Goal: Find specific page/section: Find specific page/section

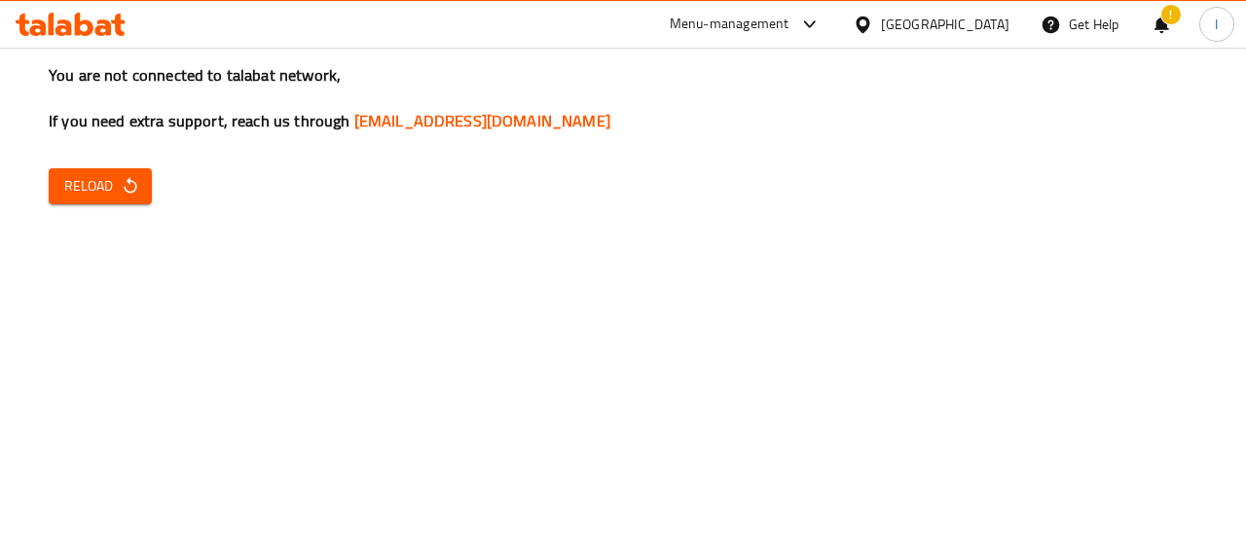
drag, startPoint x: 63, startPoint y: 44, endPoint x: 68, endPoint y: 26, distance: 18.2
click at [64, 42] on div "Menu-management Oman Get Help ! I" at bounding box center [623, 24] width 1246 height 47
click at [71, 18] on icon at bounding box center [71, 24] width 110 height 23
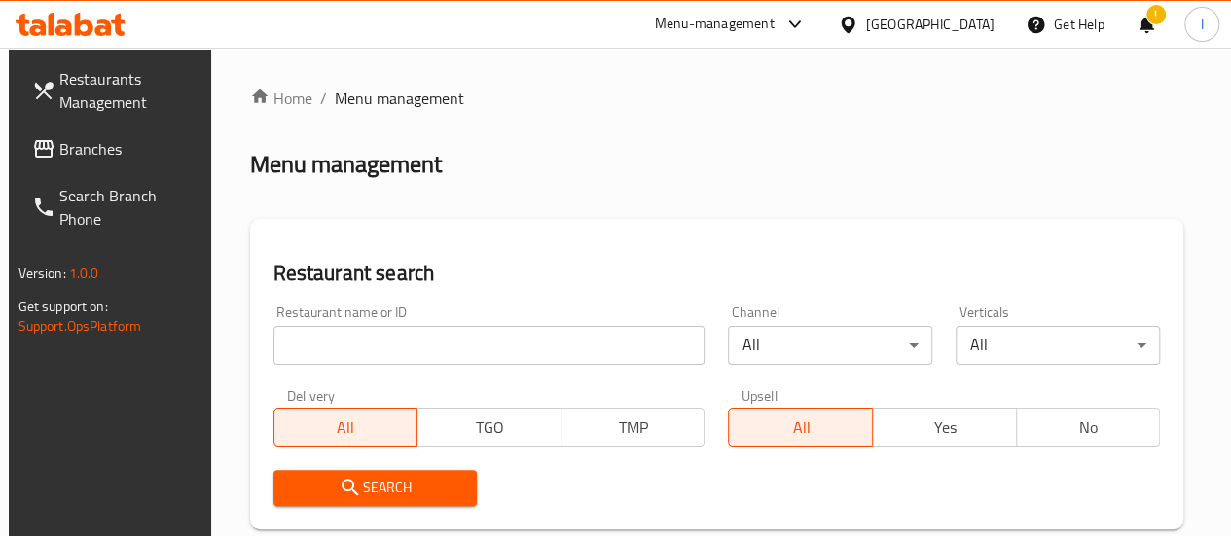
click at [403, 351] on input "search" at bounding box center [489, 345] width 432 height 39
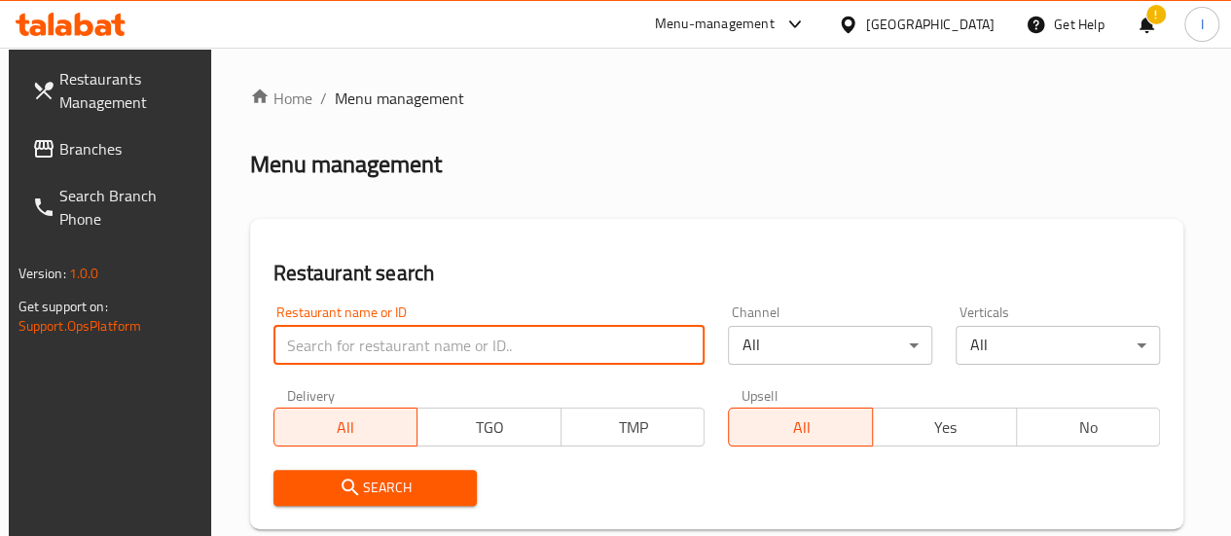
click at [721, 248] on div "Restaurant search Restaurant name or ID Restaurant name or ID Channel All ​ Ver…" at bounding box center [717, 374] width 934 height 310
click at [360, 355] on input "search" at bounding box center [489, 345] width 432 height 39
click at [384, 347] on input "yummy" at bounding box center [489, 345] width 432 height 39
type input "YUMMY SHAWARMA"
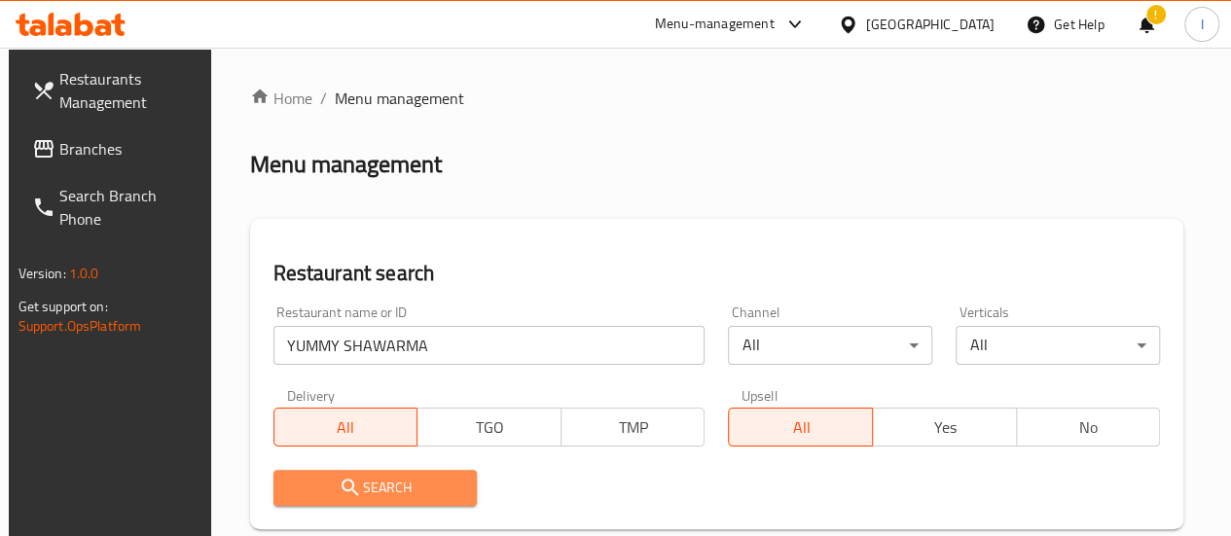
click at [407, 486] on span "Search" at bounding box center [375, 488] width 173 height 24
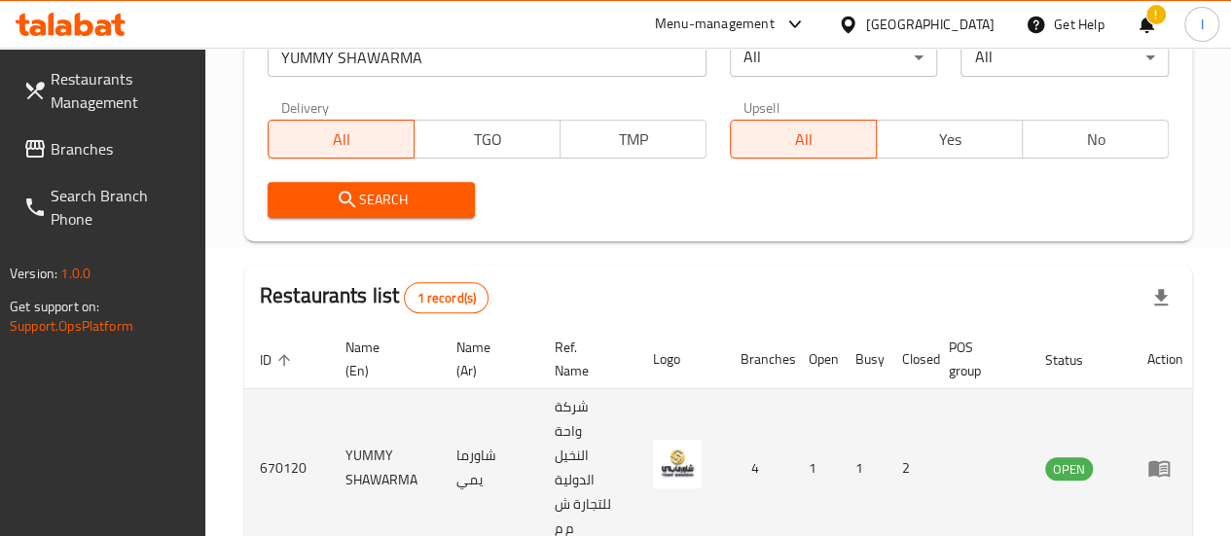
scroll to position [381, 0]
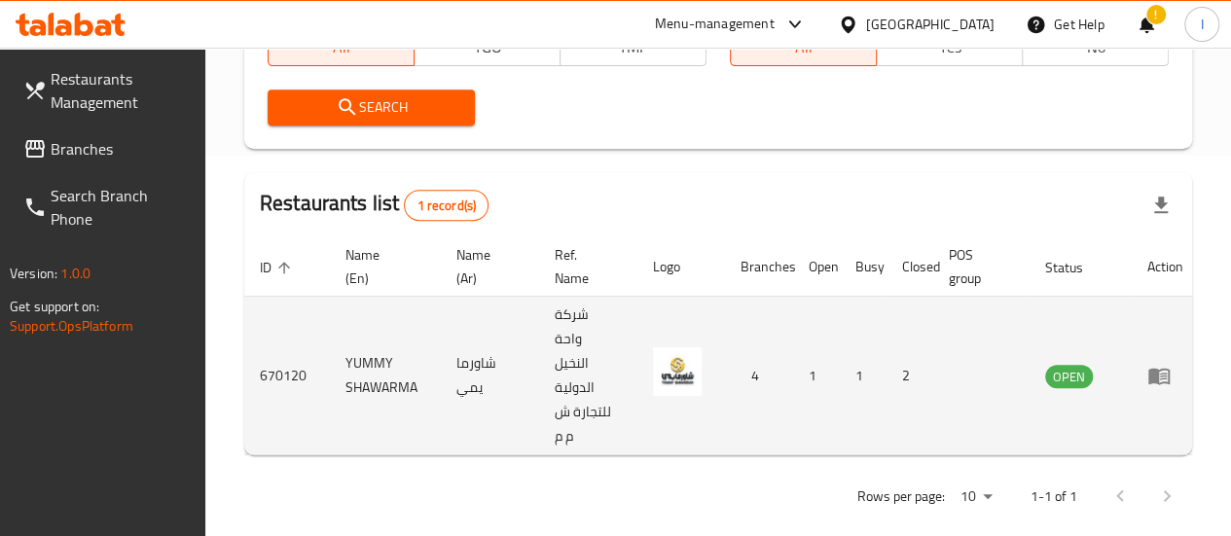
click at [1166, 386] on td "enhanced table" at bounding box center [1165, 376] width 67 height 159
click at [1166, 375] on icon "enhanced table" at bounding box center [1163, 377] width 7 height 8
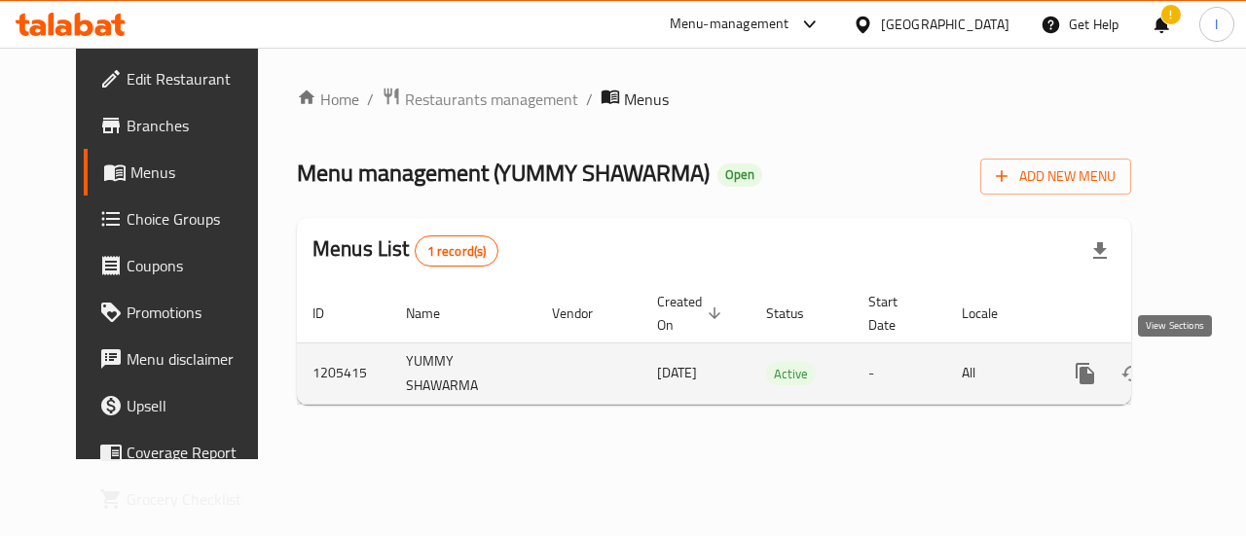
click at [1214, 373] on icon "enhanced table" at bounding box center [1225, 373] width 23 height 23
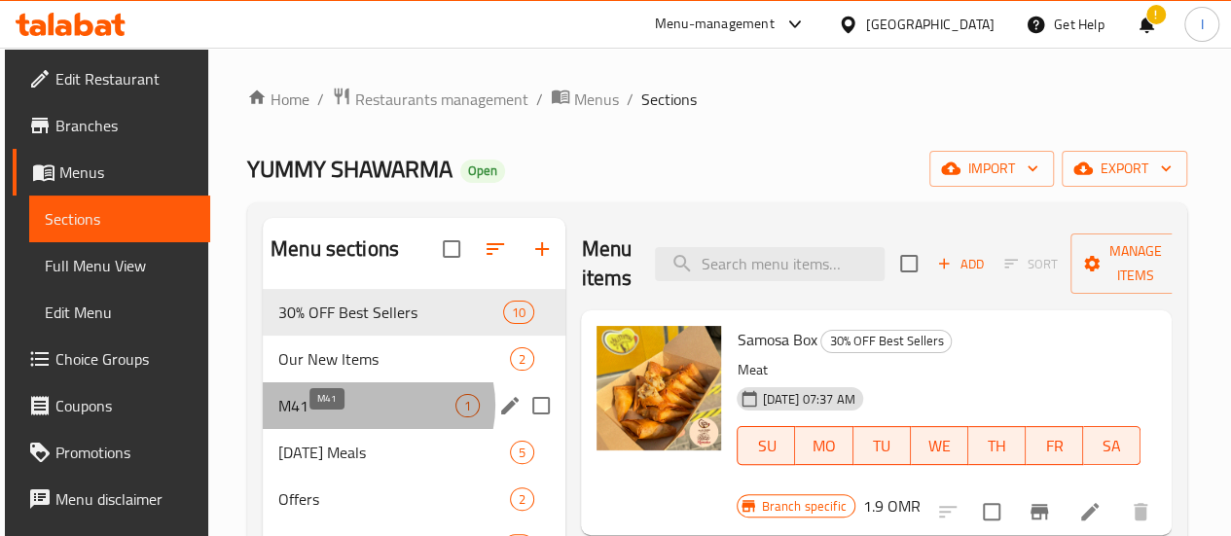
click at [368, 417] on span "M41" at bounding box center [366, 405] width 177 height 23
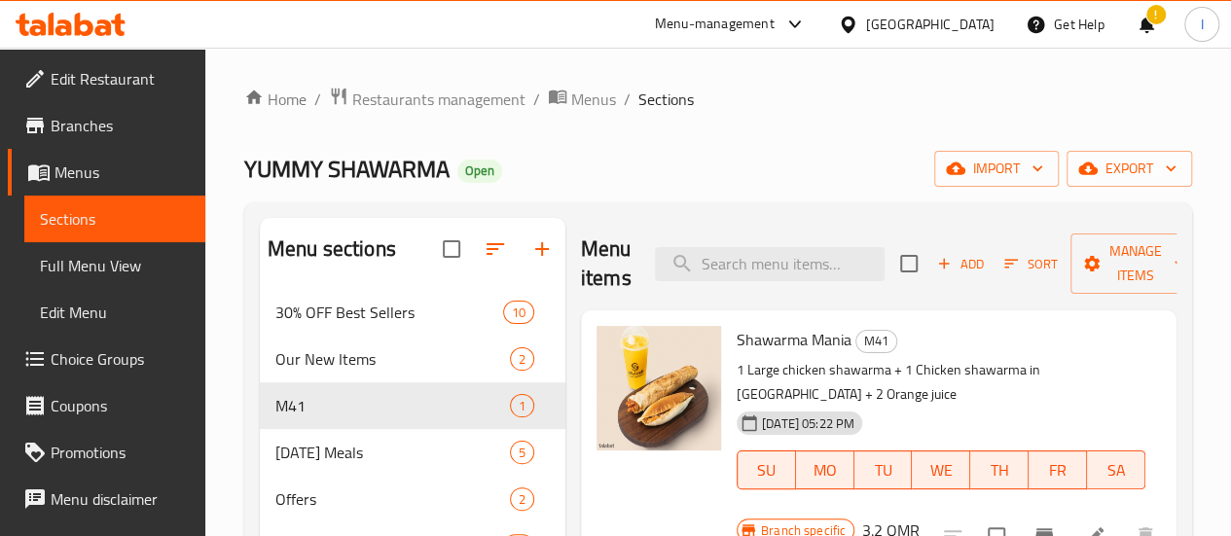
click at [99, 213] on span "Sections" at bounding box center [115, 218] width 150 height 23
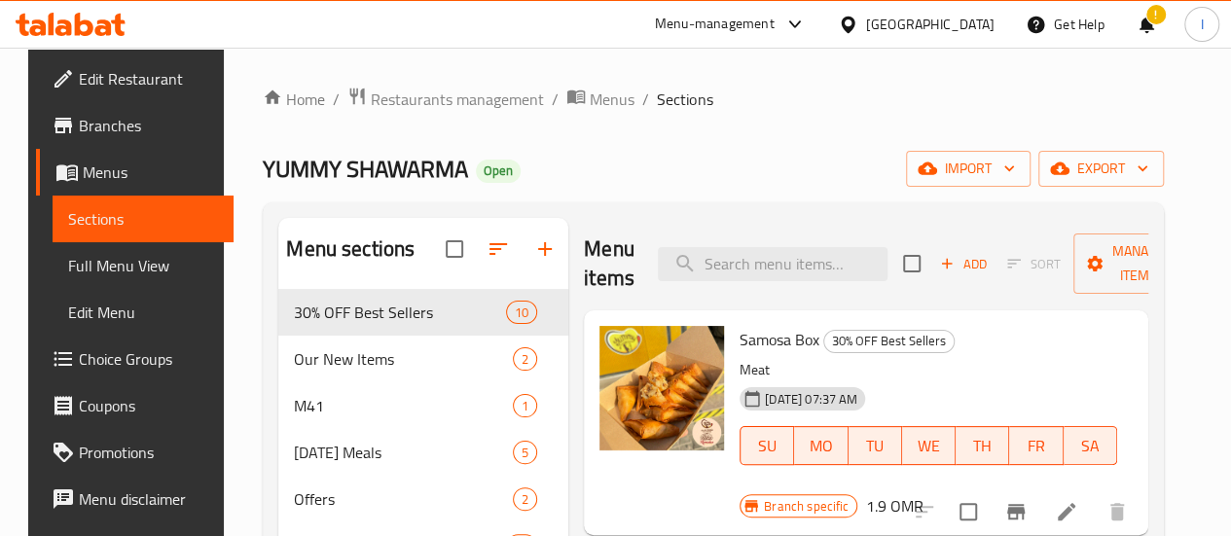
click at [38, 13] on icon at bounding box center [71, 24] width 110 height 23
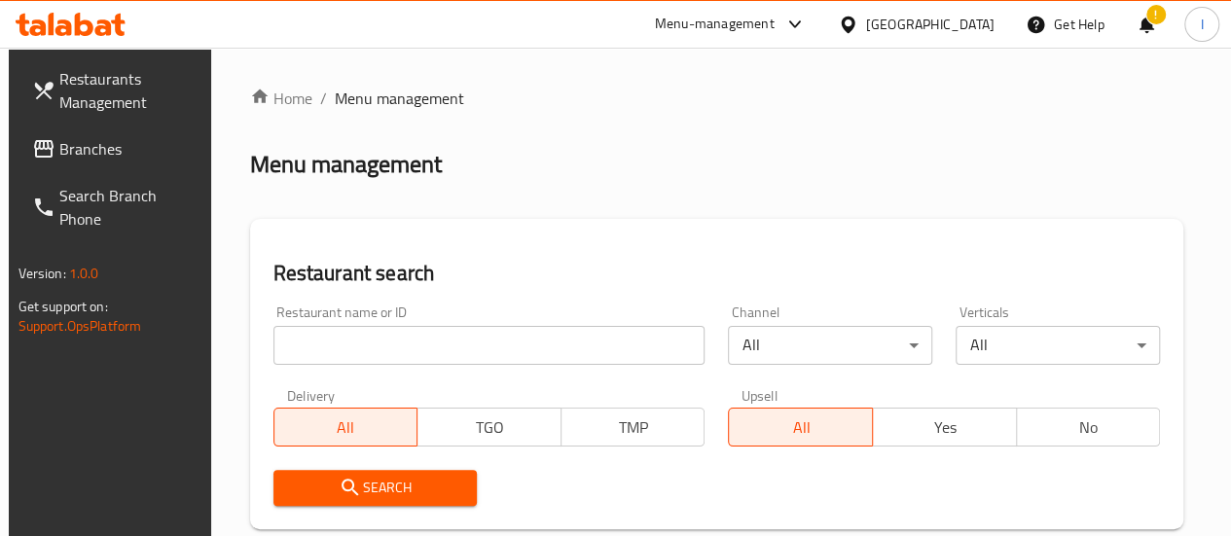
drag, startPoint x: 392, startPoint y: 339, endPoint x: 387, endPoint y: 324, distance: 15.4
click at [387, 324] on div "Restaurant name or ID Restaurant name or ID" at bounding box center [489, 335] width 432 height 59
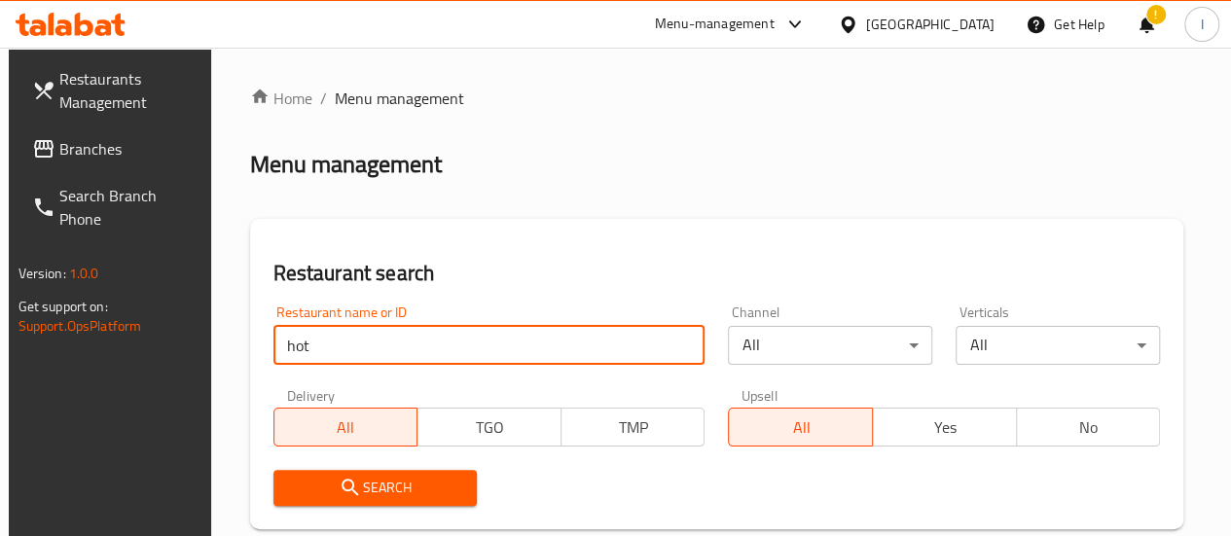
type input "Hot Chicken"
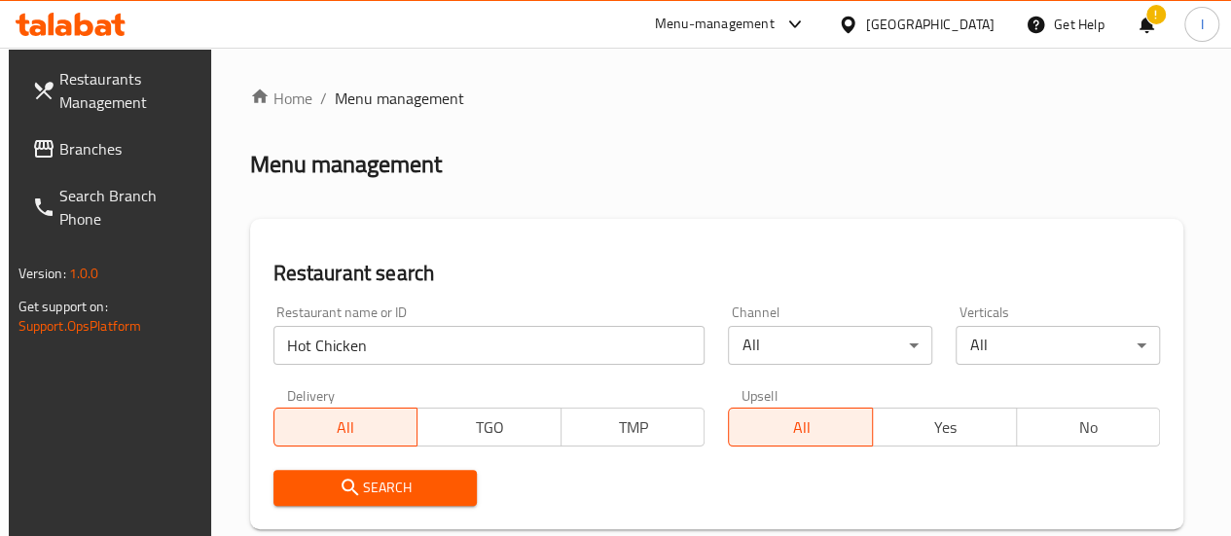
click at [393, 482] on span "Search" at bounding box center [375, 488] width 173 height 24
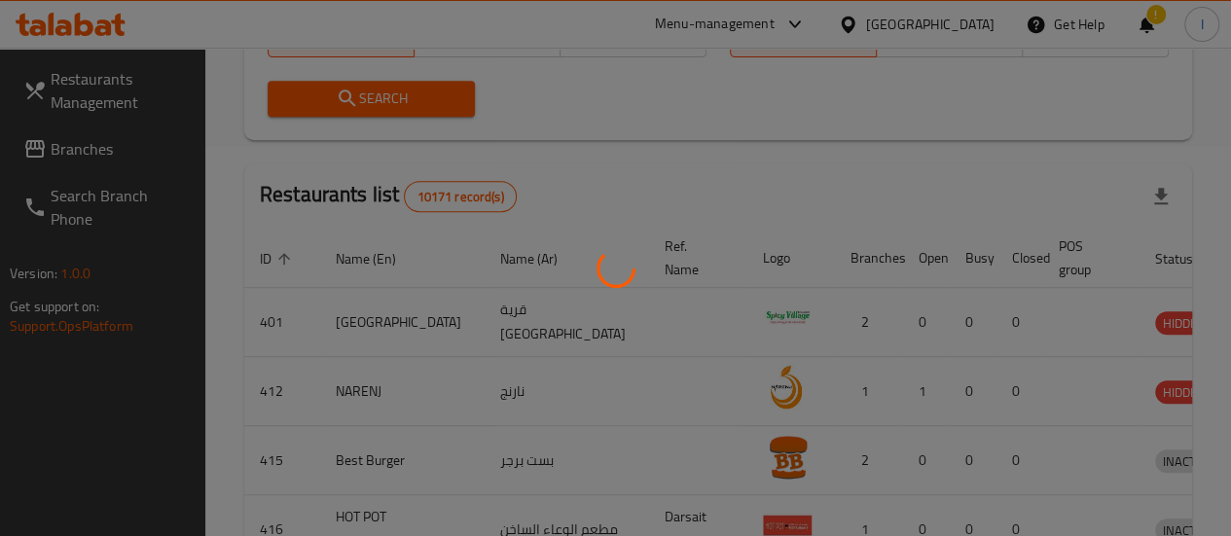
scroll to position [356, 0]
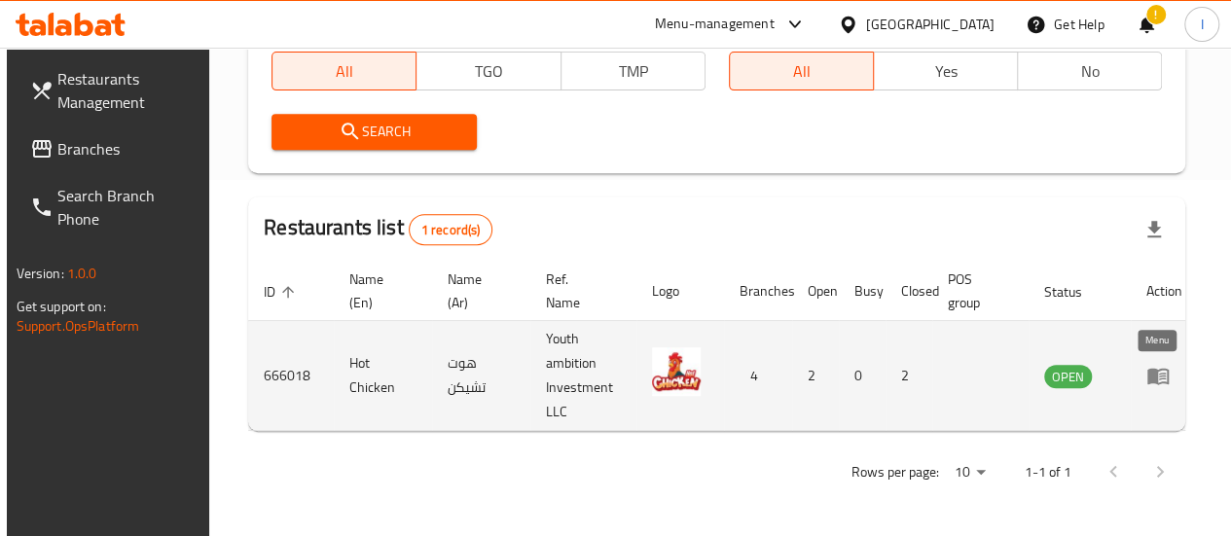
click at [1159, 379] on icon "enhanced table" at bounding box center [1157, 375] width 23 height 23
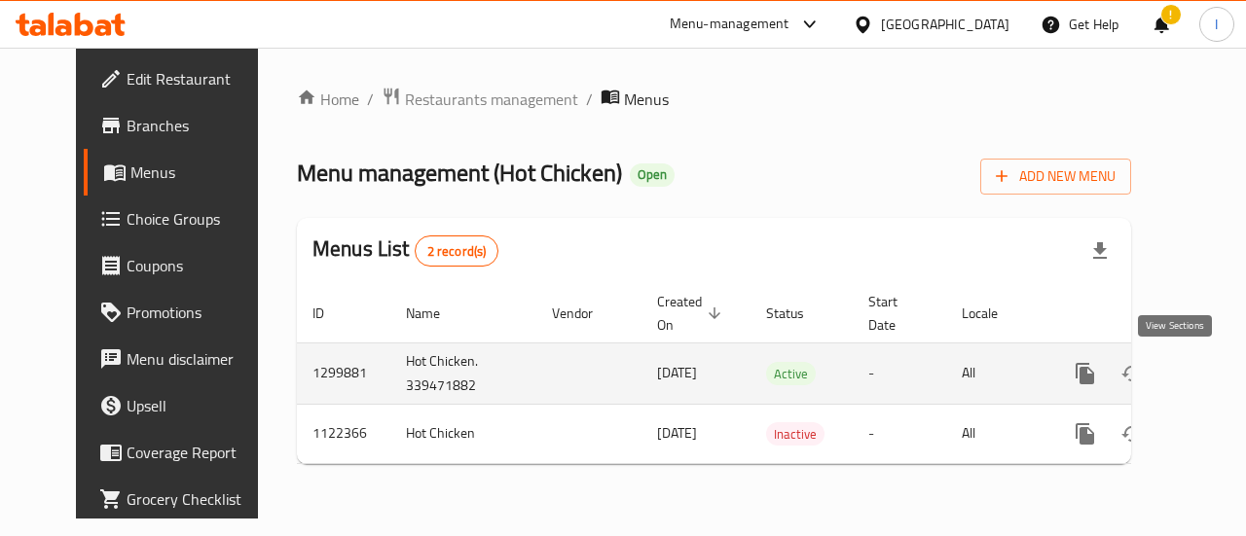
click at [1214, 378] on icon "enhanced table" at bounding box center [1225, 373] width 23 height 23
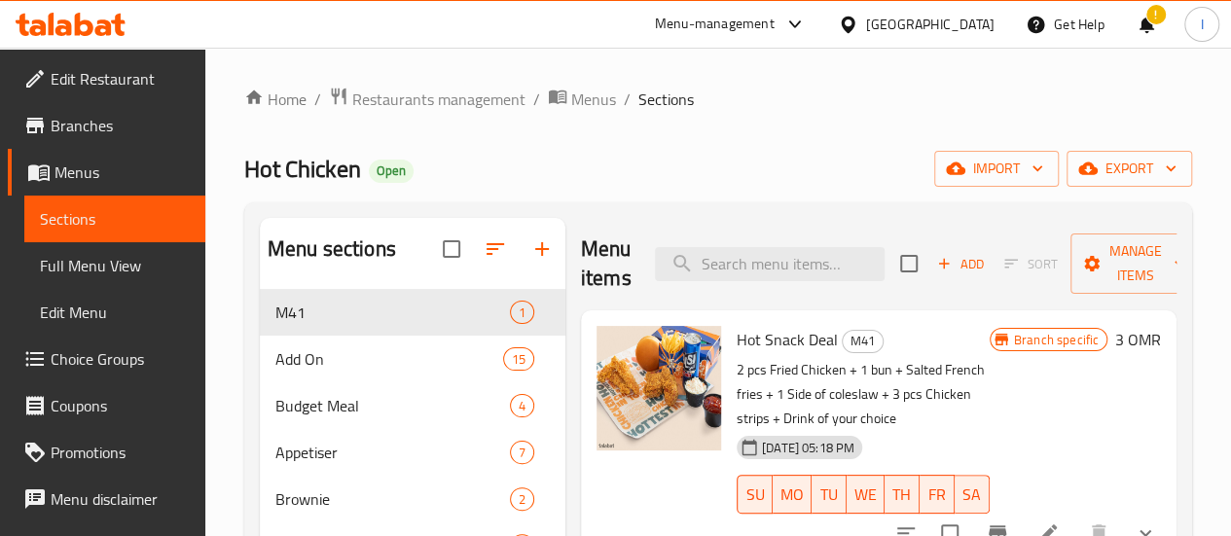
click at [64, 25] on icon at bounding box center [63, 27] width 17 height 17
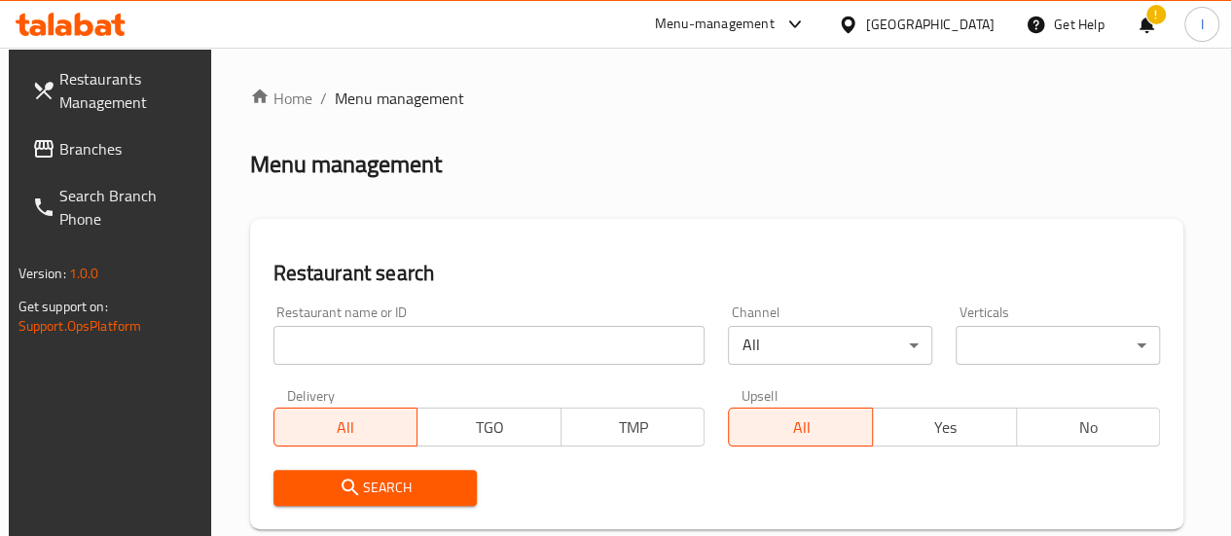
drag, startPoint x: 409, startPoint y: 342, endPoint x: 385, endPoint y: 347, distance: 24.1
click at [384, 348] on input "search" at bounding box center [489, 345] width 432 height 39
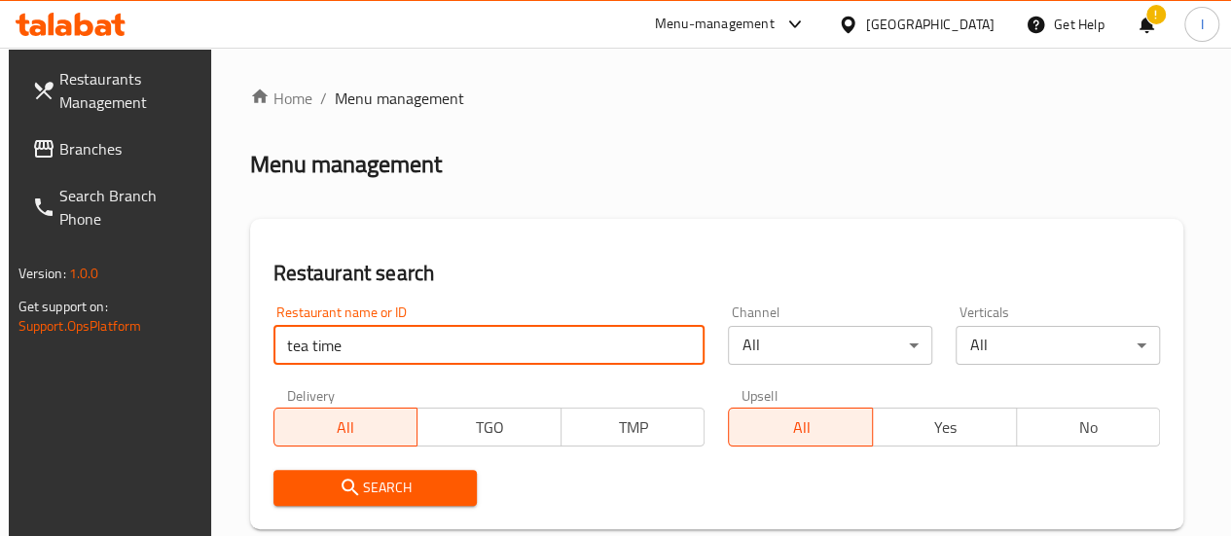
type input "tea time"
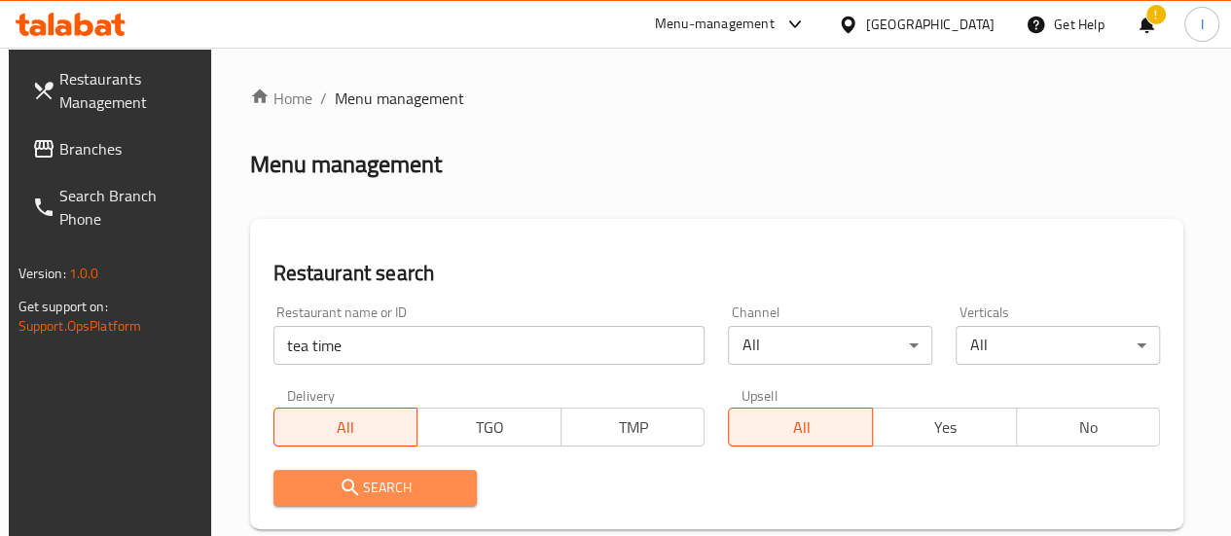
click at [411, 491] on span "Search" at bounding box center [375, 488] width 173 height 24
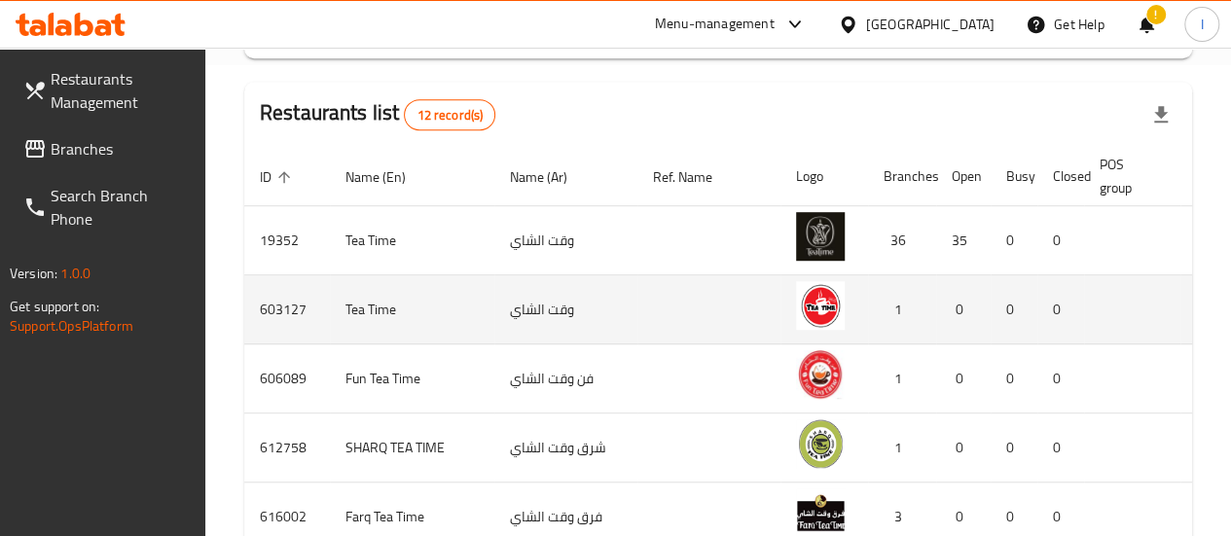
scroll to position [487, 0]
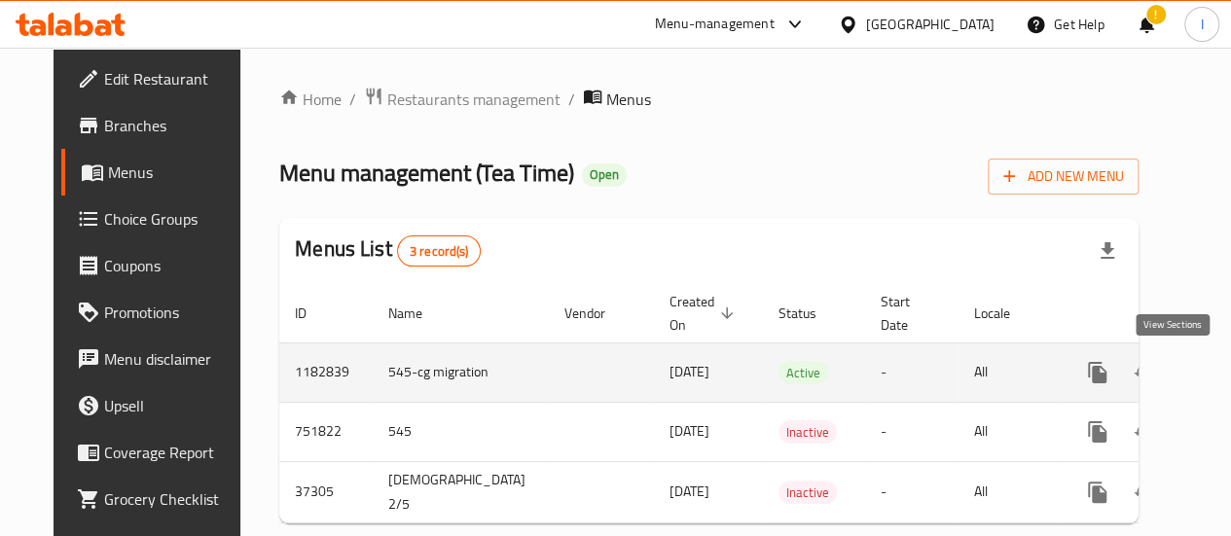
click at [1226, 368] on icon "enhanced table" at bounding box center [1237, 372] width 23 height 23
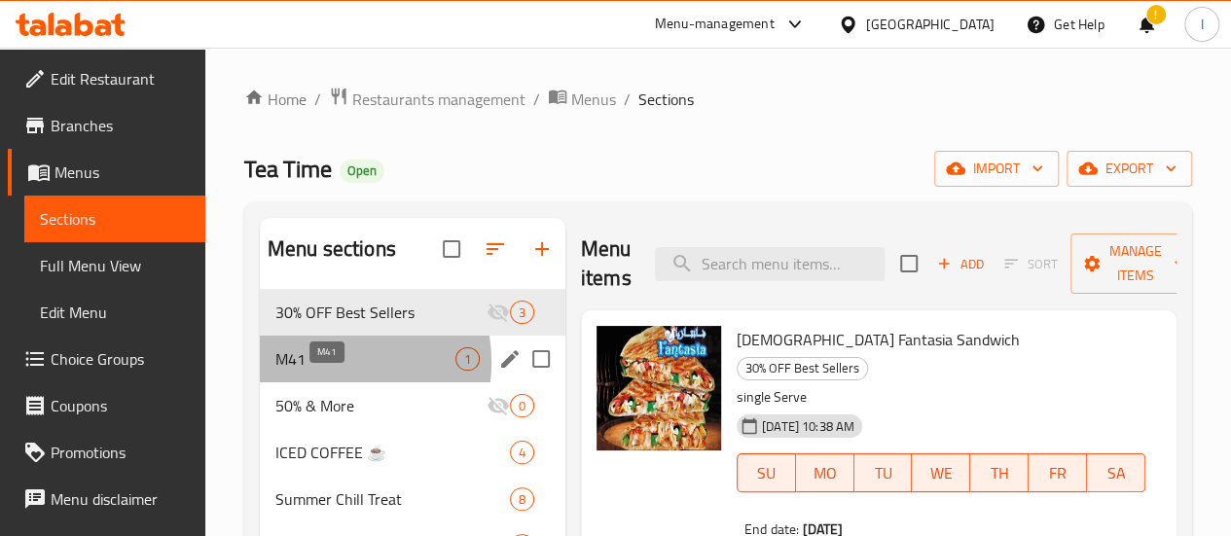
click at [318, 371] on span "M41" at bounding box center [365, 358] width 180 height 23
